Goal: Check status: Check status

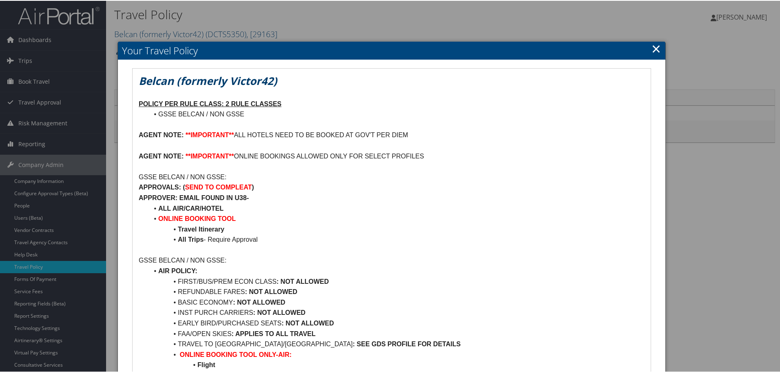
click at [653, 48] on link "×" at bounding box center [655, 48] width 9 height 16
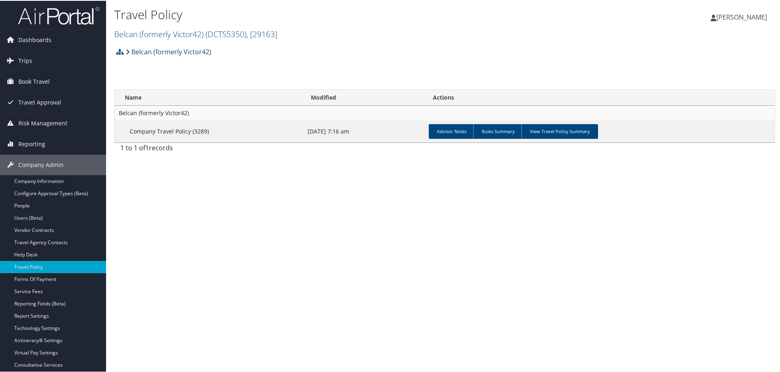
click at [46, 24] on li at bounding box center [53, 14] width 106 height 29
click at [87, 17] on img at bounding box center [59, 14] width 82 height 19
click at [80, 19] on img at bounding box center [59, 14] width 82 height 19
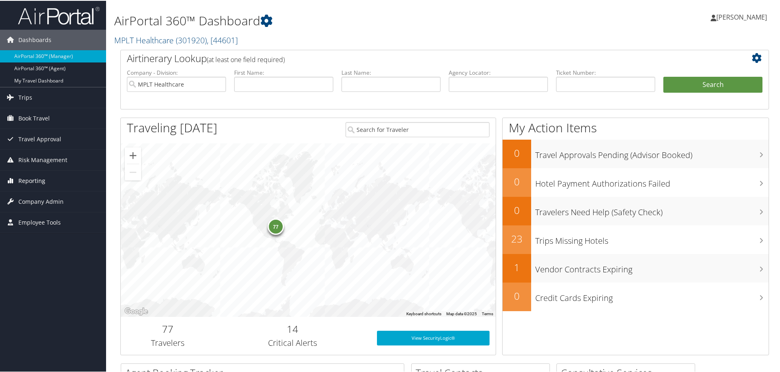
click at [30, 184] on span "Reporting" at bounding box center [31, 180] width 27 height 20
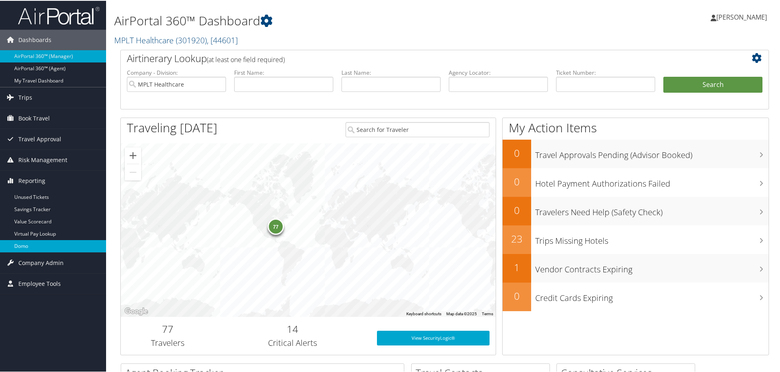
click at [26, 240] on link "Domo" at bounding box center [53, 245] width 106 height 12
click at [31, 232] on link "Virtual Pay Lookup" at bounding box center [53, 233] width 106 height 12
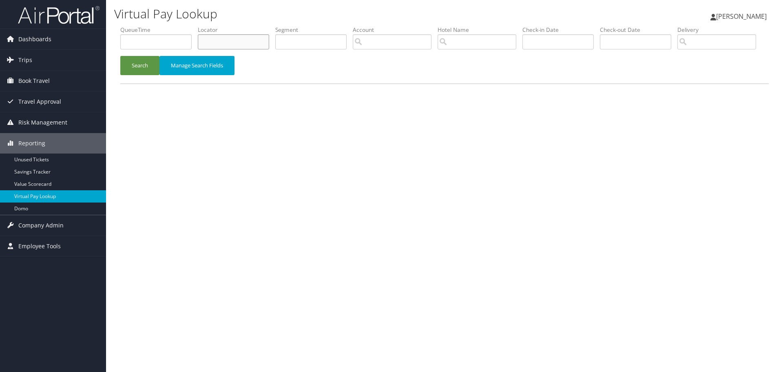
click at [248, 44] on input "text" at bounding box center [233, 41] width 71 height 15
paste input "D83H66"
type input "D83H66"
click at [139, 75] on button "Search" at bounding box center [139, 65] width 39 height 19
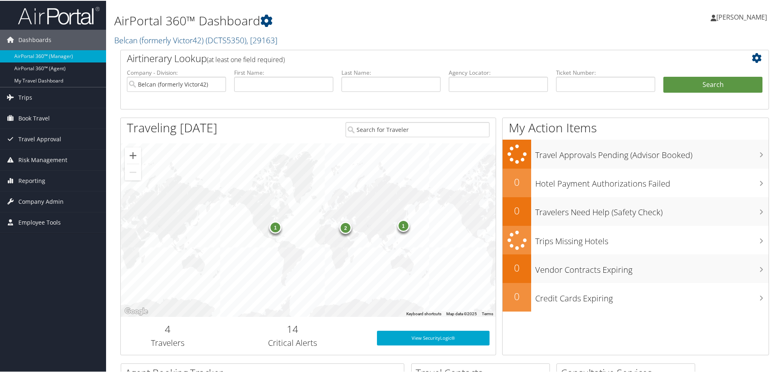
drag, startPoint x: 448, startPoint y: 85, endPoint x: 470, endPoint y: 86, distance: 21.6
click at [465, 86] on li "Agency Locator:" at bounding box center [498, 87] width 107 height 38
drag, startPoint x: 470, startPoint y: 86, endPoint x: 464, endPoint y: 85, distance: 6.2
click at [470, 86] on input "text" at bounding box center [498, 83] width 99 height 15
paste input "GIGLME"
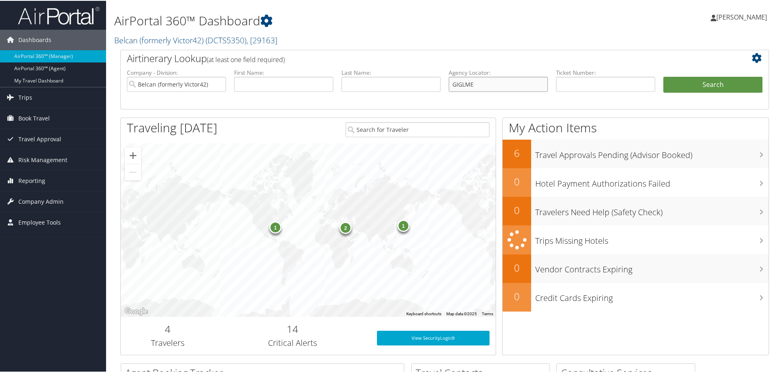
type input "GIGLME"
click at [218, 84] on input "Belcan (formerly Victor42)" at bounding box center [176, 83] width 99 height 15
click at [732, 84] on button "Search" at bounding box center [712, 84] width 99 height 16
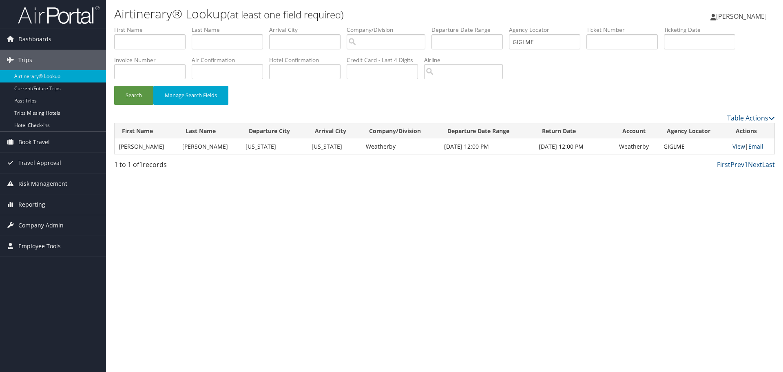
click at [739, 144] on link "View" at bounding box center [738, 146] width 13 height 8
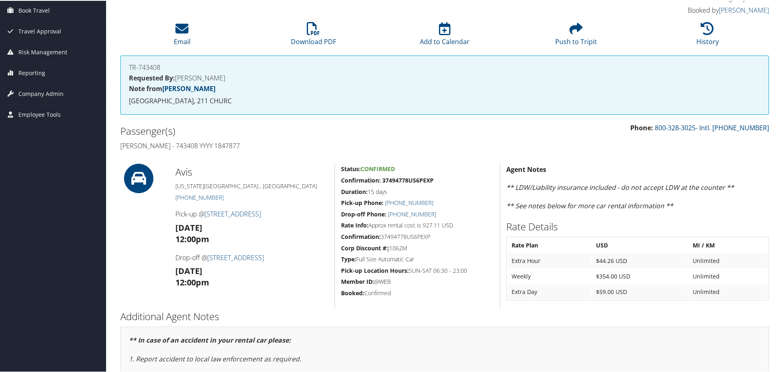
scroll to position [82, 0]
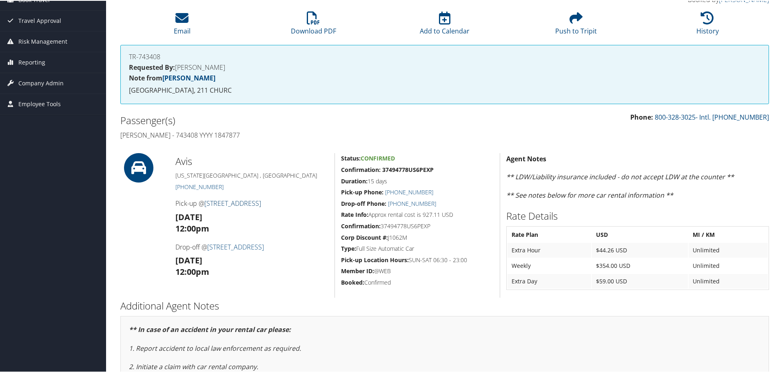
click at [229, 204] on link "216 W 76th Street" at bounding box center [232, 202] width 57 height 9
